Goal: Task Accomplishment & Management: Use online tool/utility

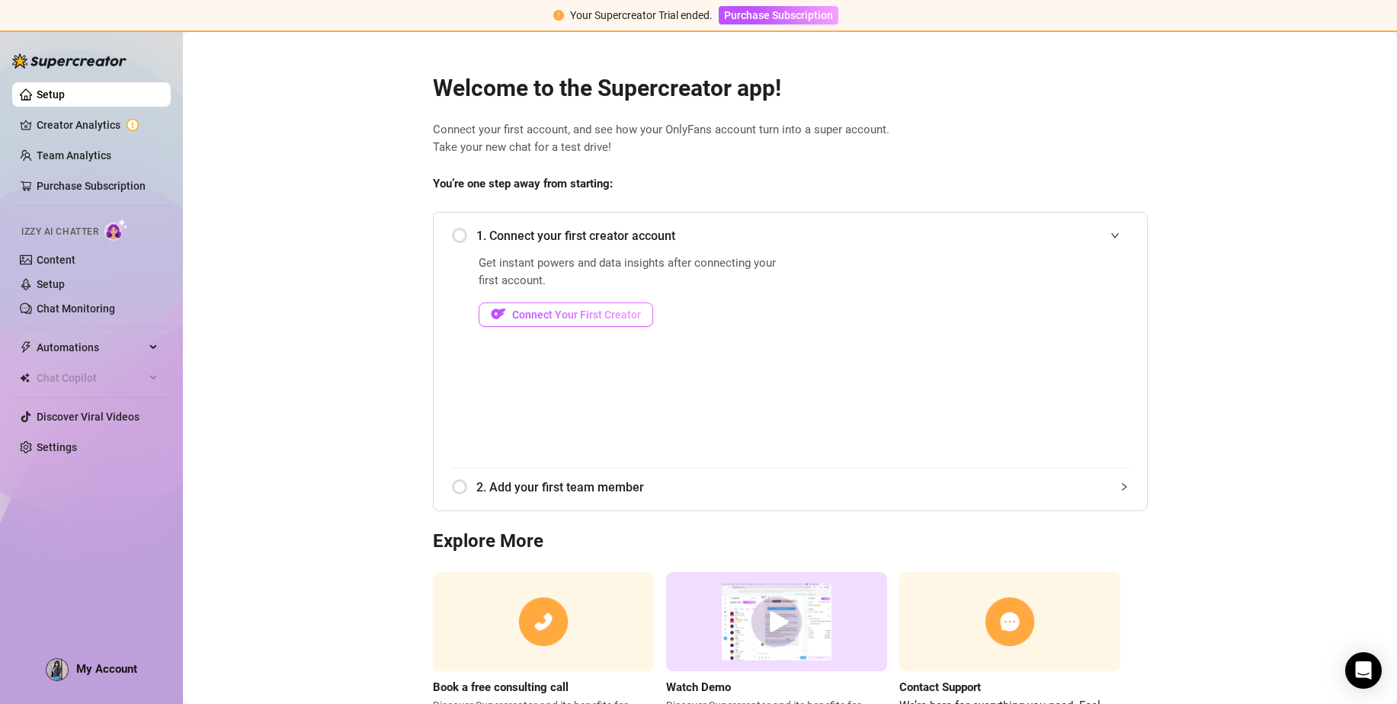
click at [532, 315] on span "Connect Your First Creator" at bounding box center [576, 315] width 129 height 12
click at [96, 124] on link "Creator Analytics" at bounding box center [98, 125] width 122 height 24
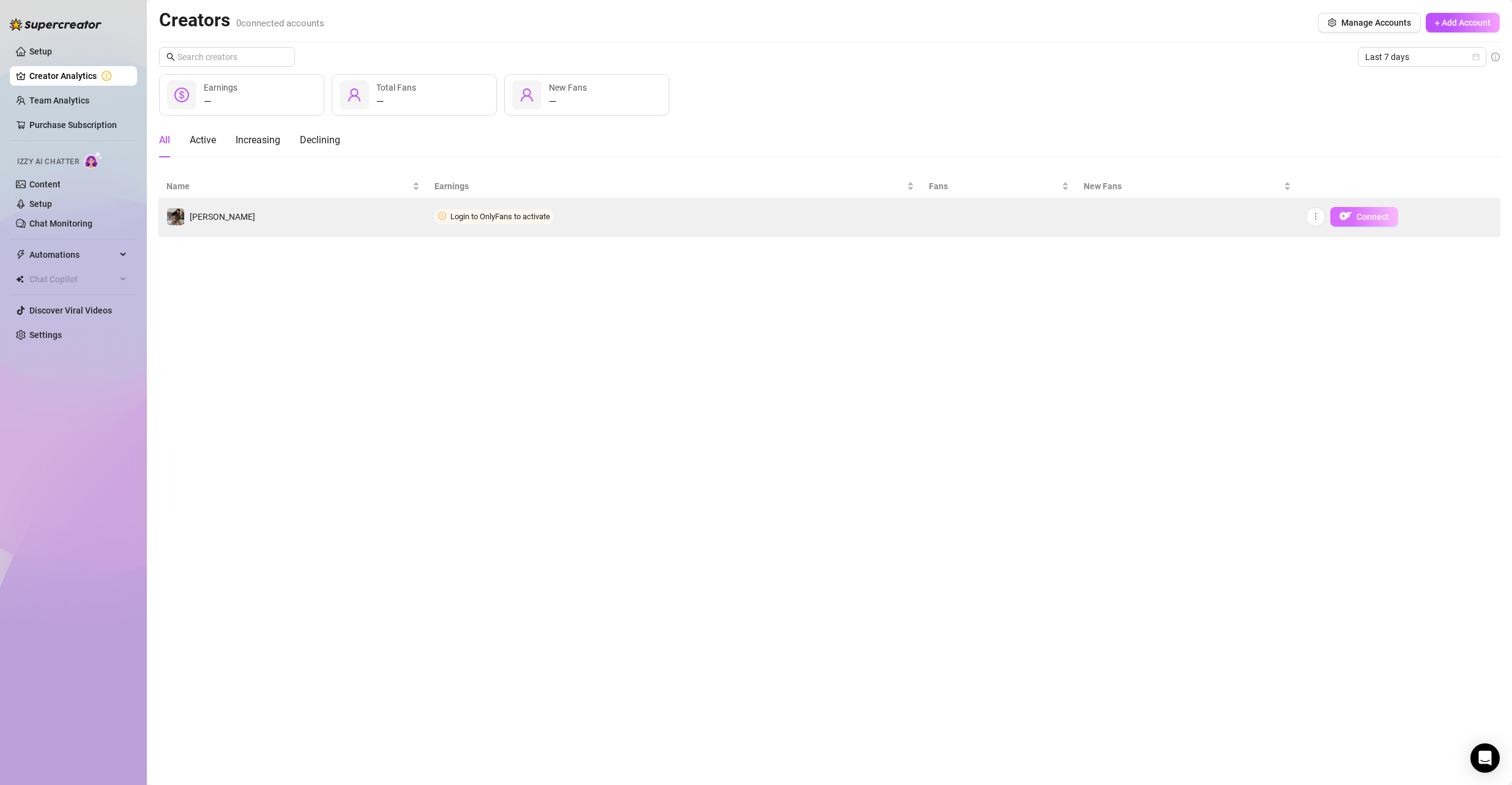
click at [1121, 213] on button "Connect" at bounding box center [1364, 217] width 68 height 19
